Goal: Task Accomplishment & Management: Manage account settings

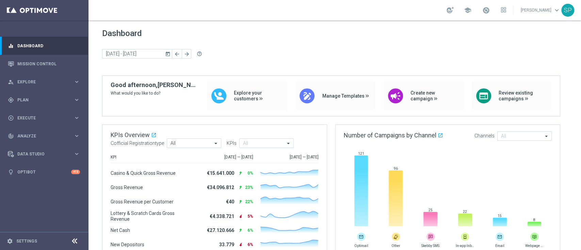
click at [436, 10] on link at bounding box center [486, 10] width 9 height 11
click at [321, 33] on span "Dashboard" at bounding box center [335, 34] width 466 height 10
click at [36, 99] on span "Plan" at bounding box center [45, 100] width 56 height 4
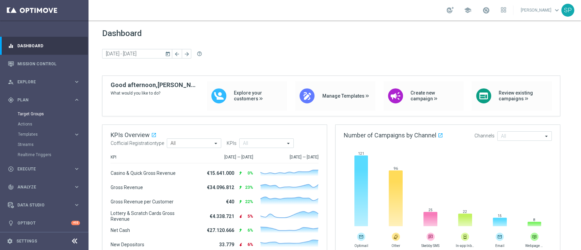
click at [35, 115] on link "Target Groups" at bounding box center [44, 113] width 53 height 5
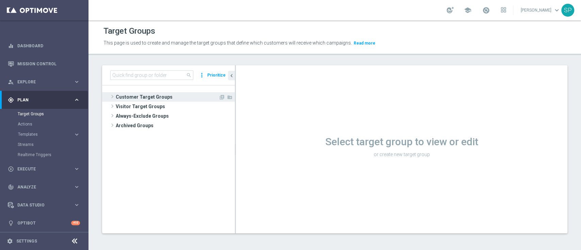
click at [140, 97] on span "Customer Target Groups" at bounding box center [167, 97] width 103 height 10
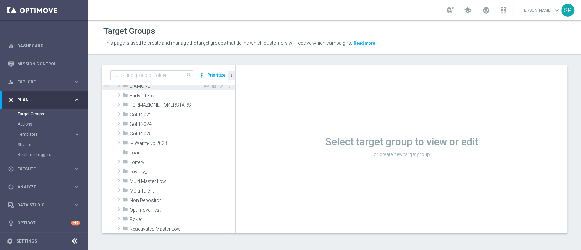
scroll to position [107, 0]
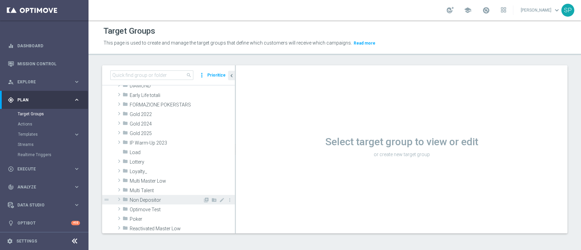
click at [171, 187] on span "Non Depositor" at bounding box center [166, 201] width 73 height 6
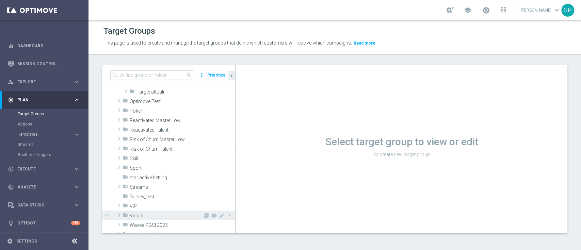
scroll to position [185, 0]
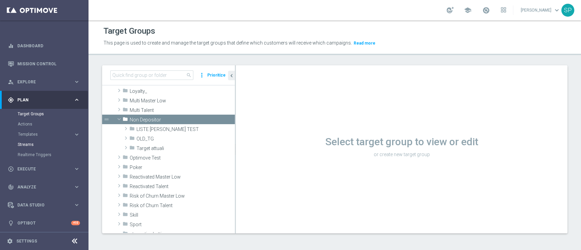
click at [26, 146] on link "Streams" at bounding box center [44, 144] width 53 height 5
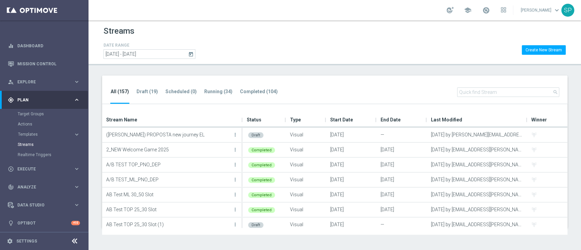
click at [436, 187] on div "Streams DATE RANGE today 15 Oct 2024 - 15 Oct 2026 Create New Stream All (157) …" at bounding box center [335, 135] width 493 height 230
